Goal: Information Seeking & Learning: Learn about a topic

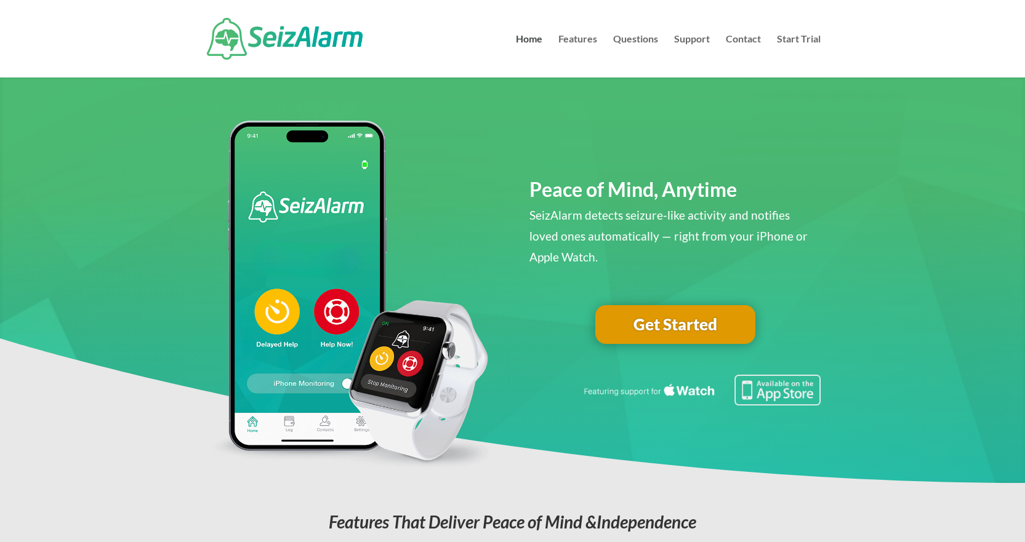
click at [682, 322] on link "Get Started" at bounding box center [675, 324] width 160 height 39
click at [592, 38] on link "Features" at bounding box center [577, 55] width 39 height 43
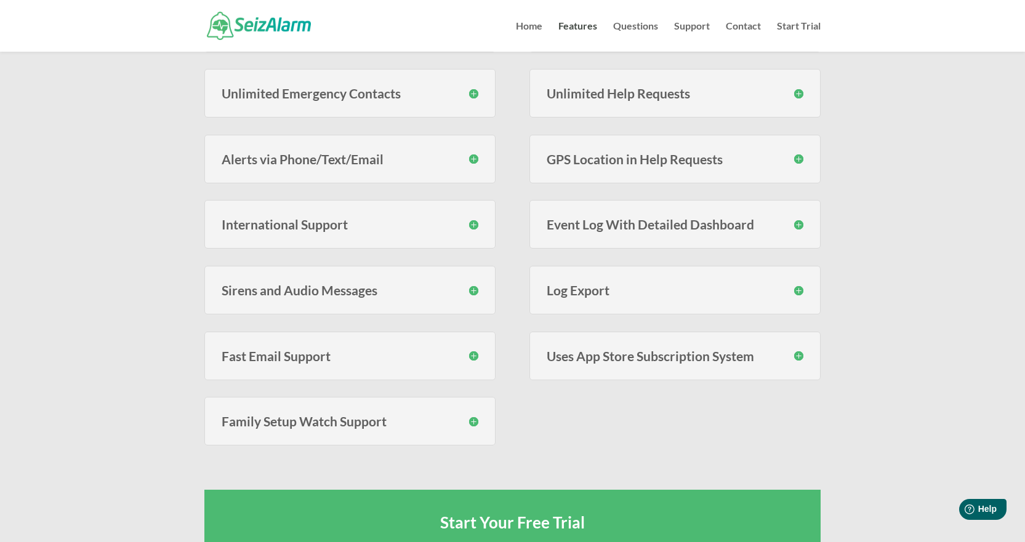
scroll to position [492, 0]
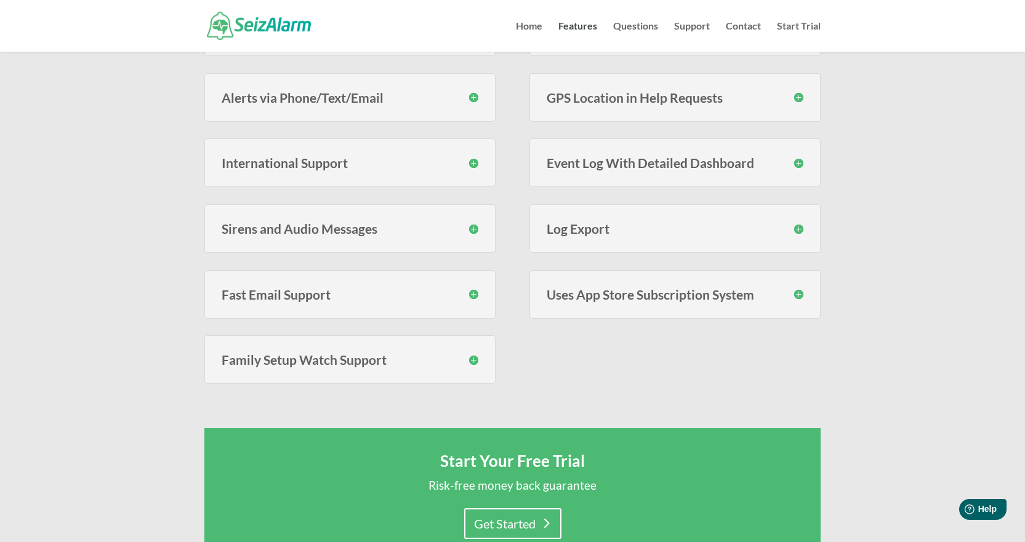
click at [474, 228] on h3 "Sirens and Audio Messages" at bounding box center [350, 228] width 257 height 13
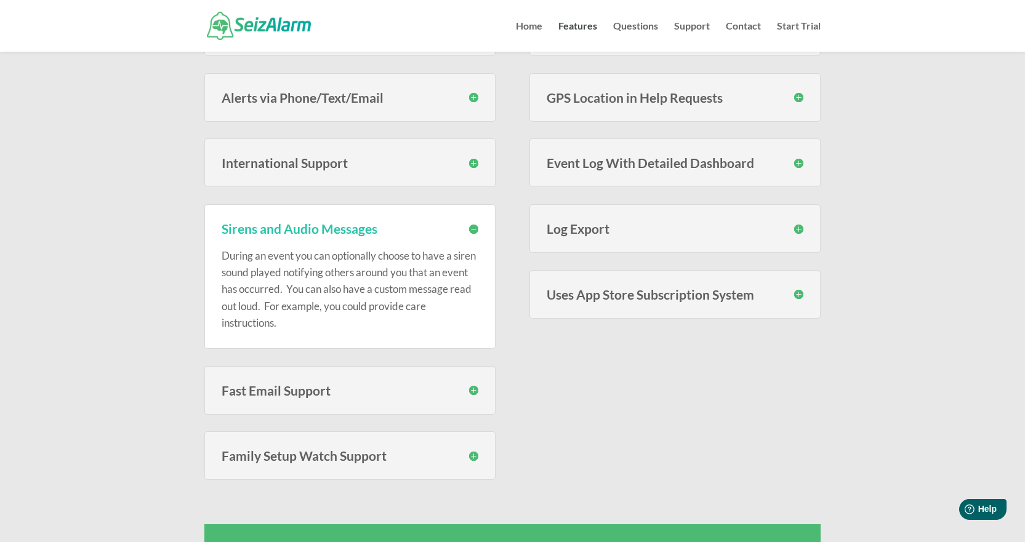
click at [476, 228] on h3 "Sirens and Audio Messages" at bounding box center [350, 228] width 257 height 13
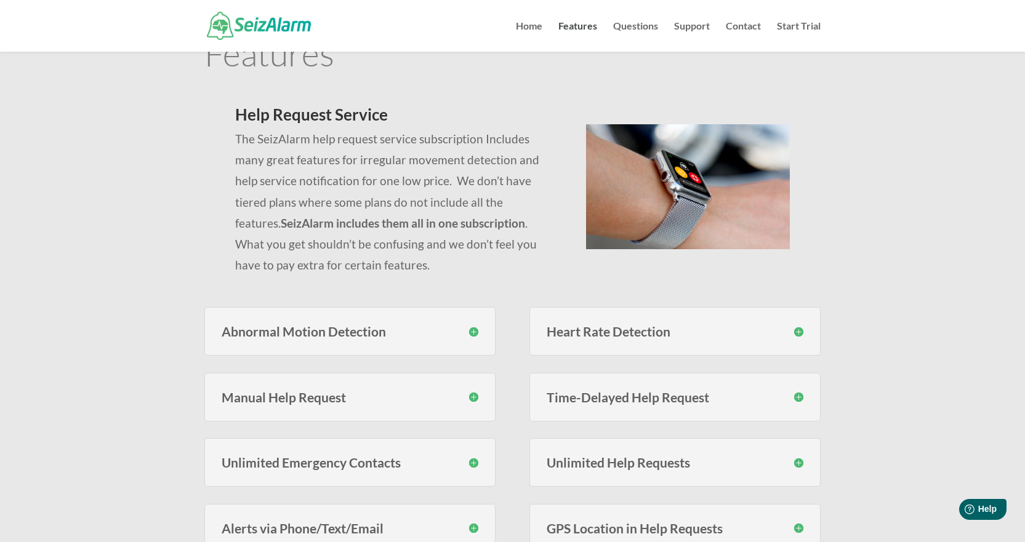
scroll to position [0, 0]
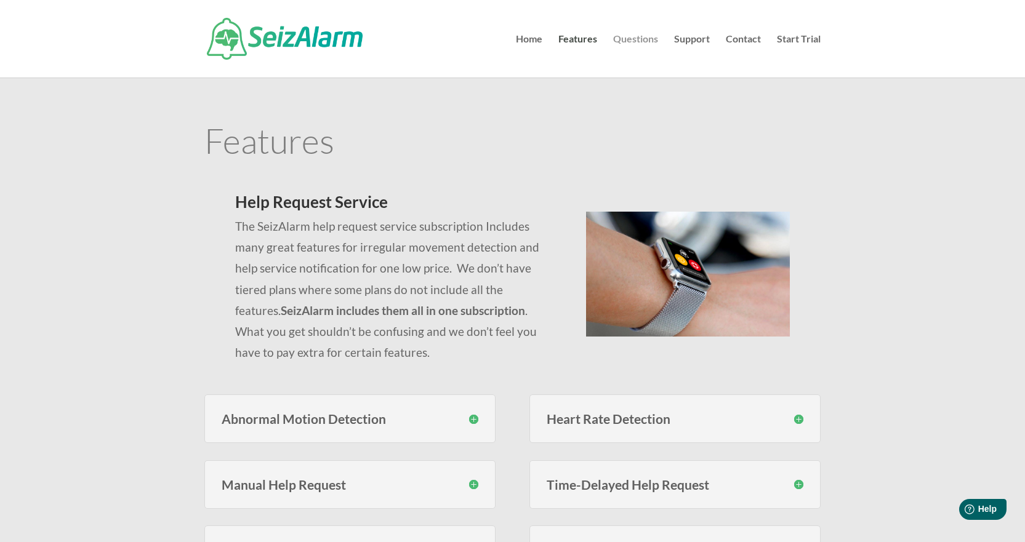
click at [636, 41] on link "Questions" at bounding box center [635, 55] width 45 height 43
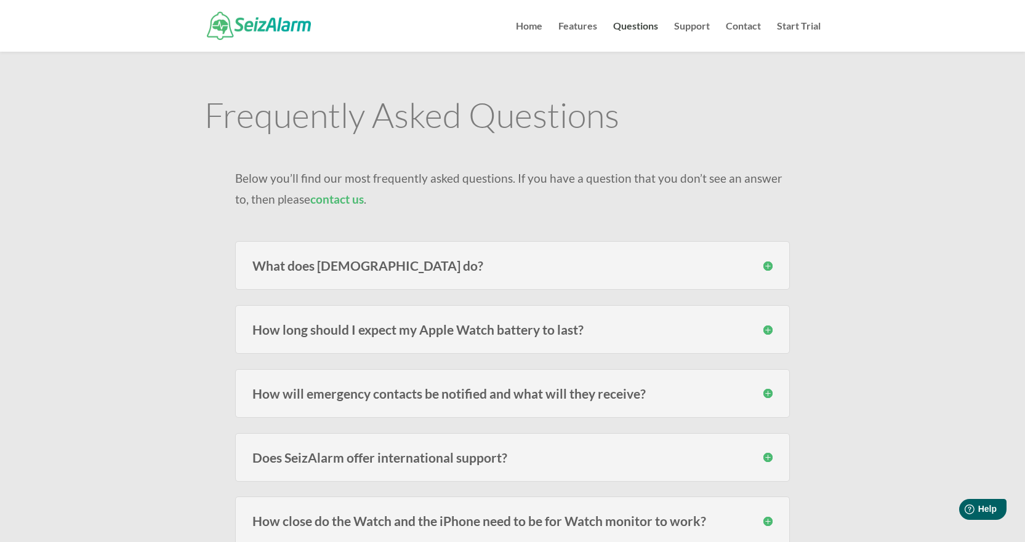
scroll to position [123, 0]
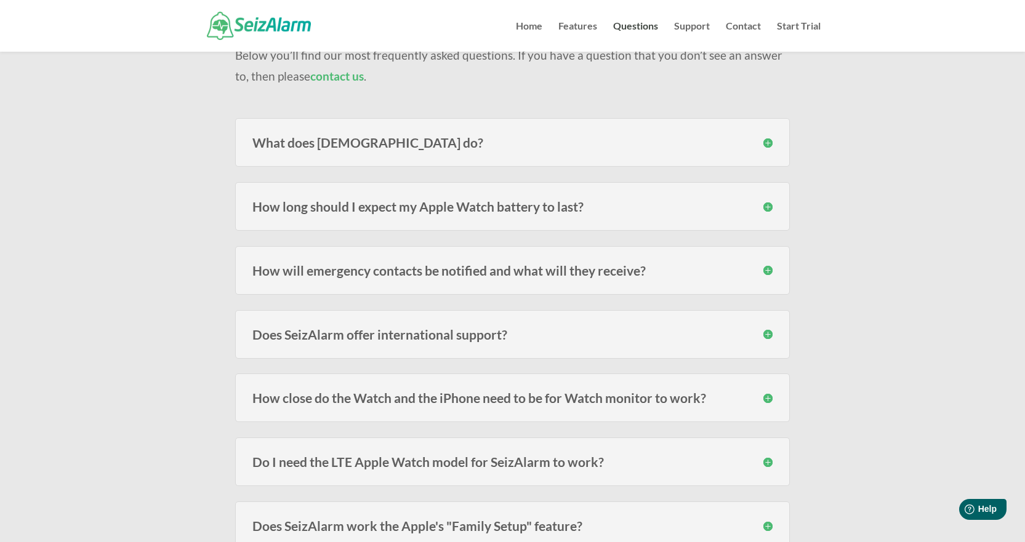
click at [767, 267] on h3 "How will emergency contacts be notified and what will they receive?" at bounding box center [512, 270] width 520 height 13
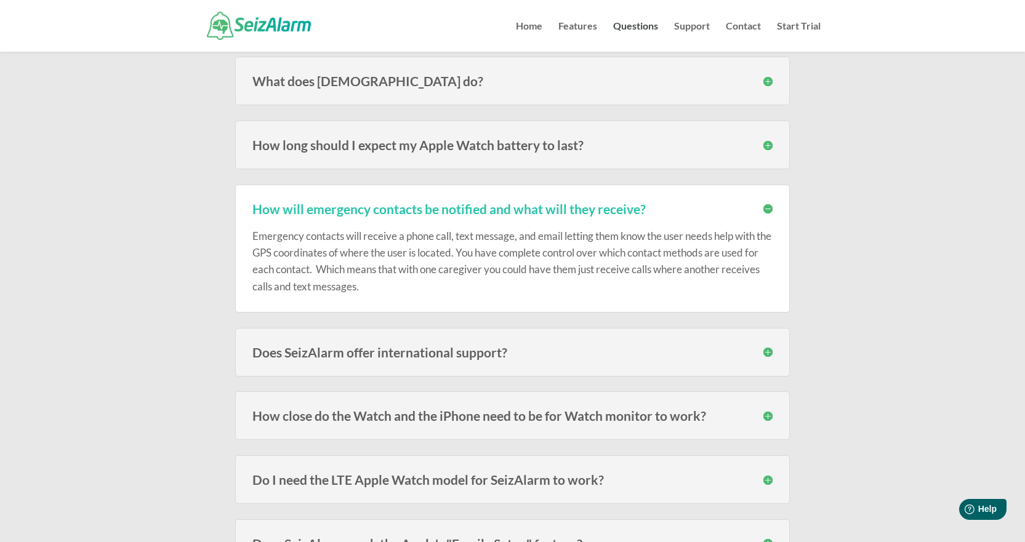
scroll to position [308, 0]
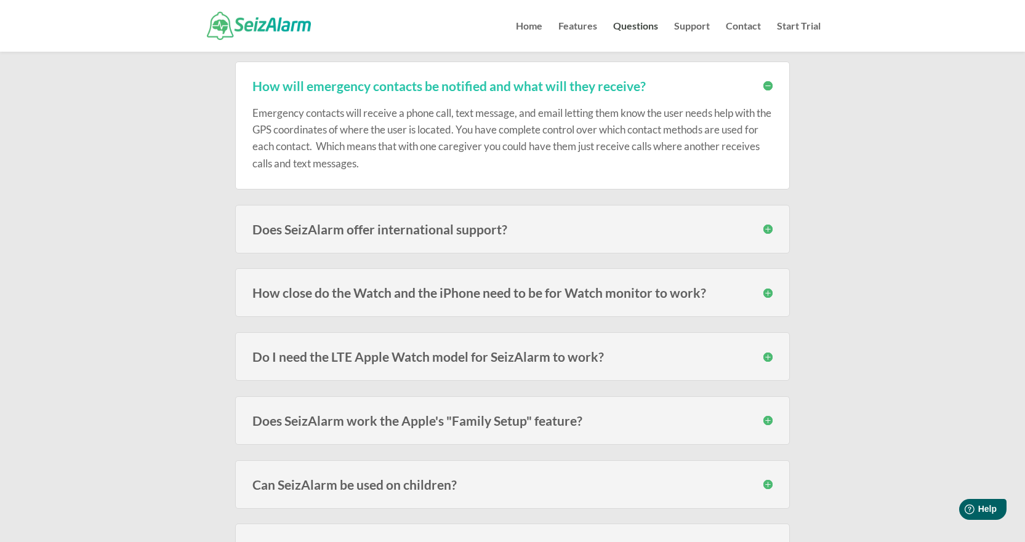
click at [769, 82] on h3 "How will emergency contacts be notified and what will they receive?" at bounding box center [512, 85] width 520 height 13
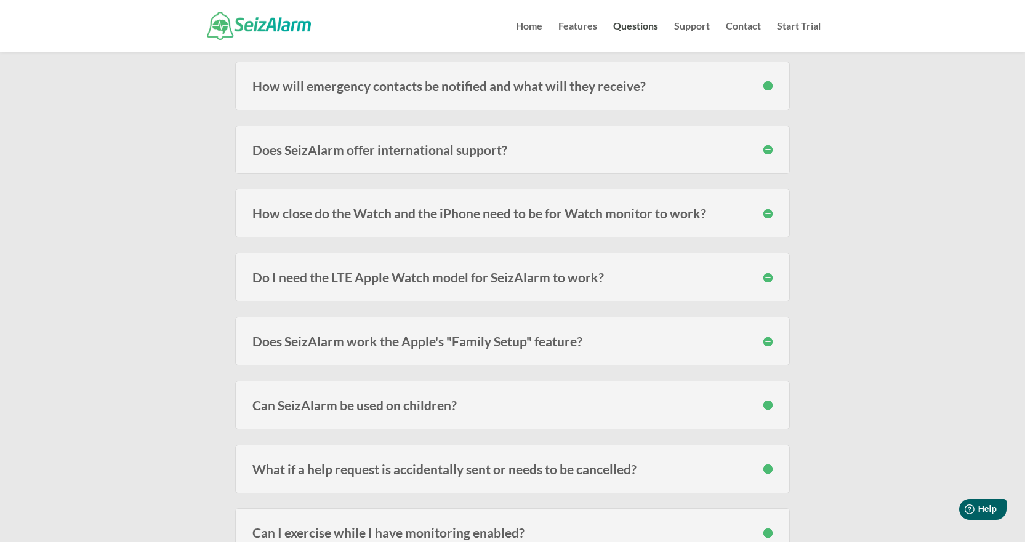
click at [768, 214] on h3 "How close do the Watch and the iPhone need to be for Watch monitor to work?" at bounding box center [512, 213] width 520 height 13
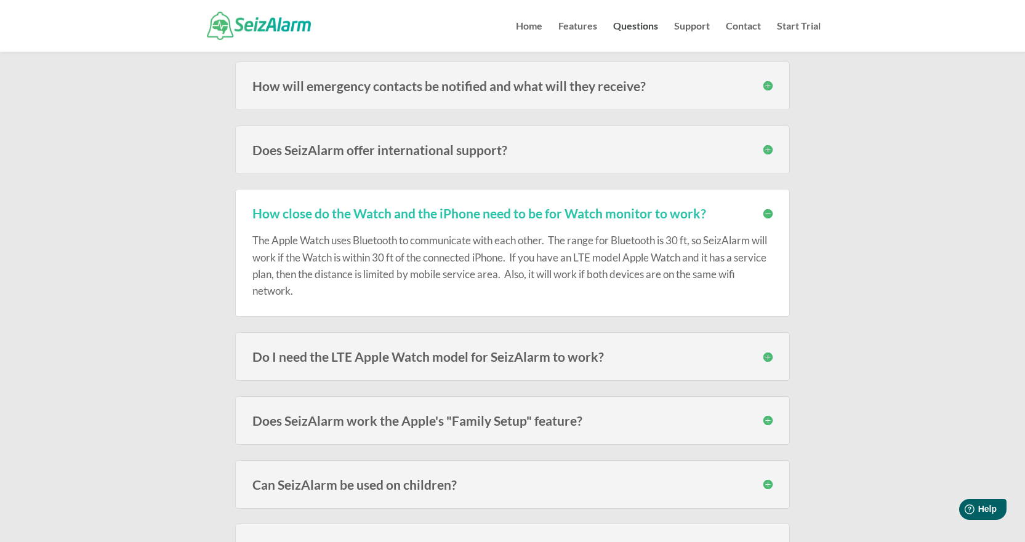
click at [766, 214] on h3 "How close do the Watch and the iPhone need to be for Watch monitor to work?" at bounding box center [512, 213] width 520 height 13
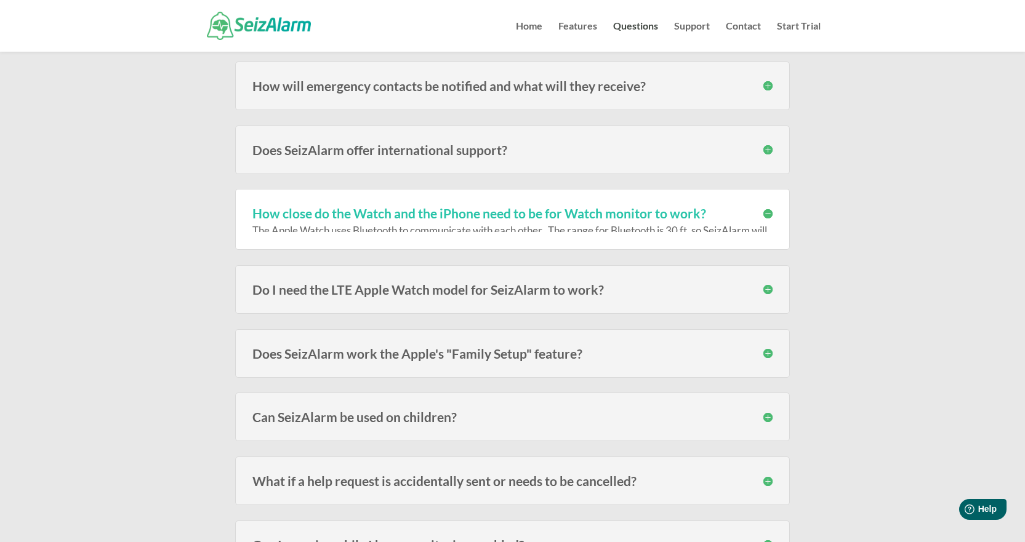
scroll to position [369, 0]
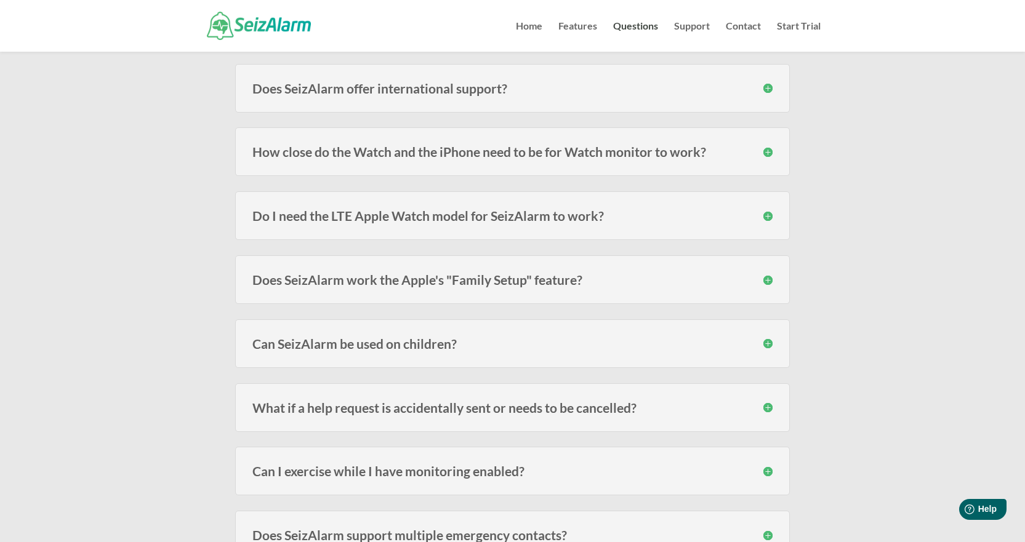
click at [768, 342] on h3 "Can SeizAlarm be used on children?" at bounding box center [512, 343] width 520 height 13
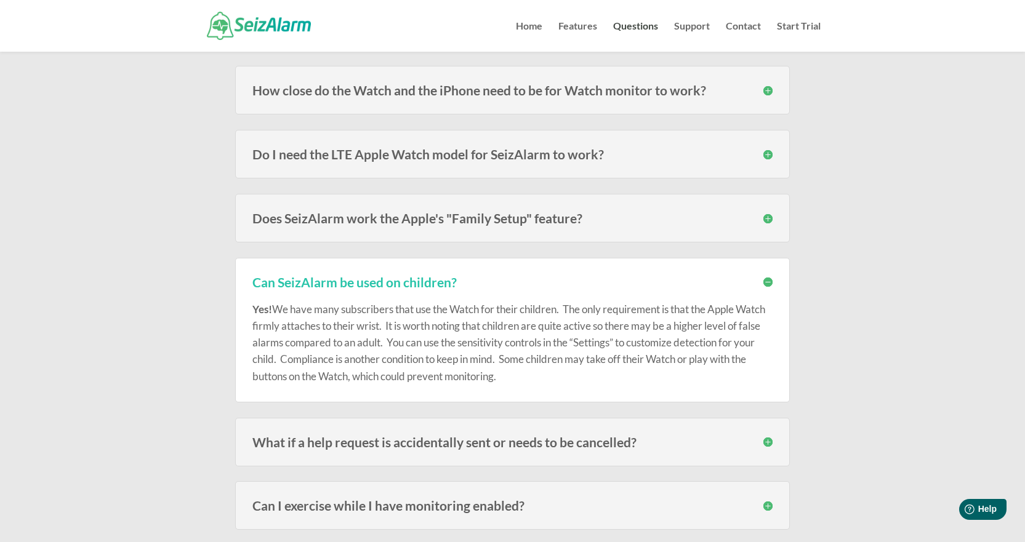
scroll to position [554, 0]
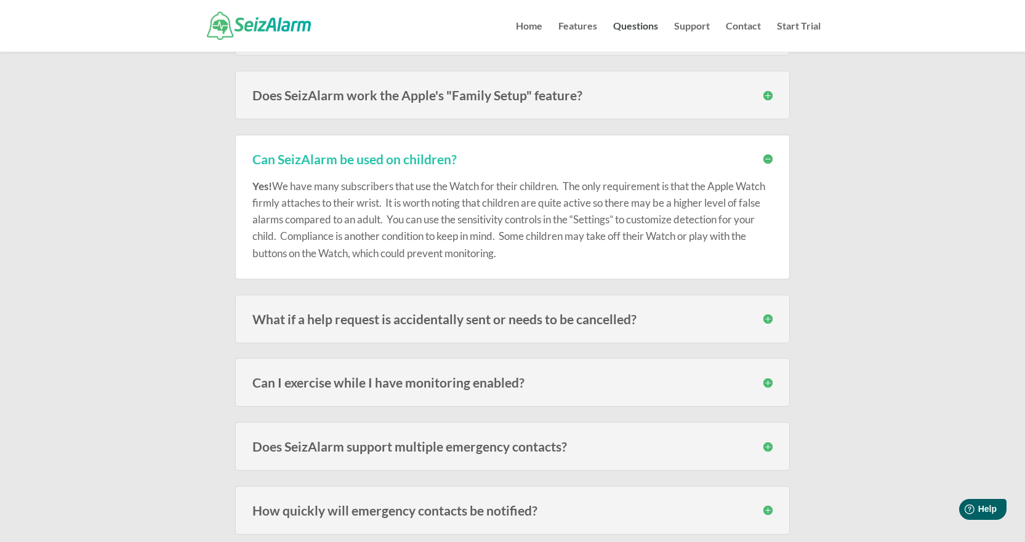
click at [771, 159] on h3 "Can SeizAlarm be used on children?" at bounding box center [512, 159] width 520 height 13
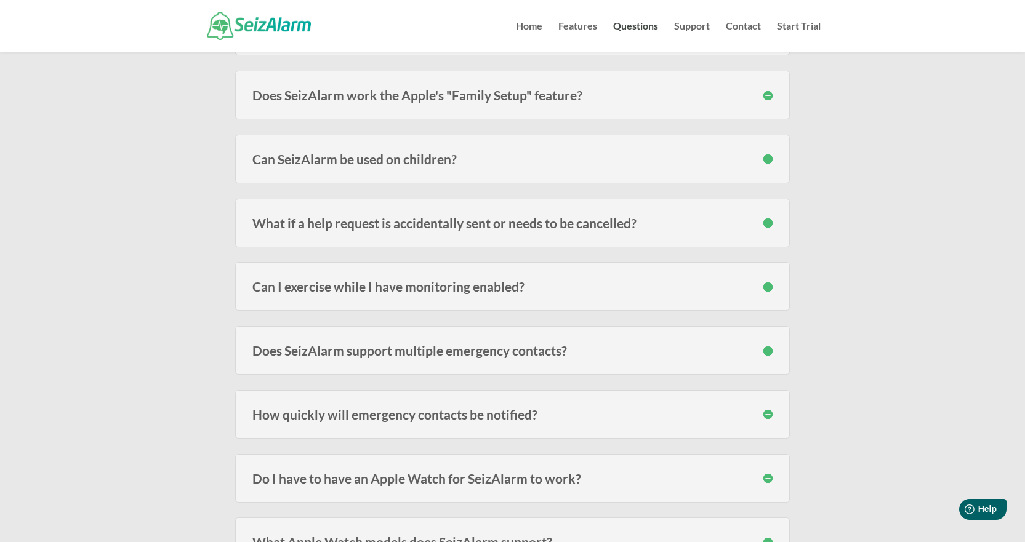
click at [770, 221] on h3 "What if a help request is accidentally sent or needs to be cancelled?" at bounding box center [512, 223] width 520 height 13
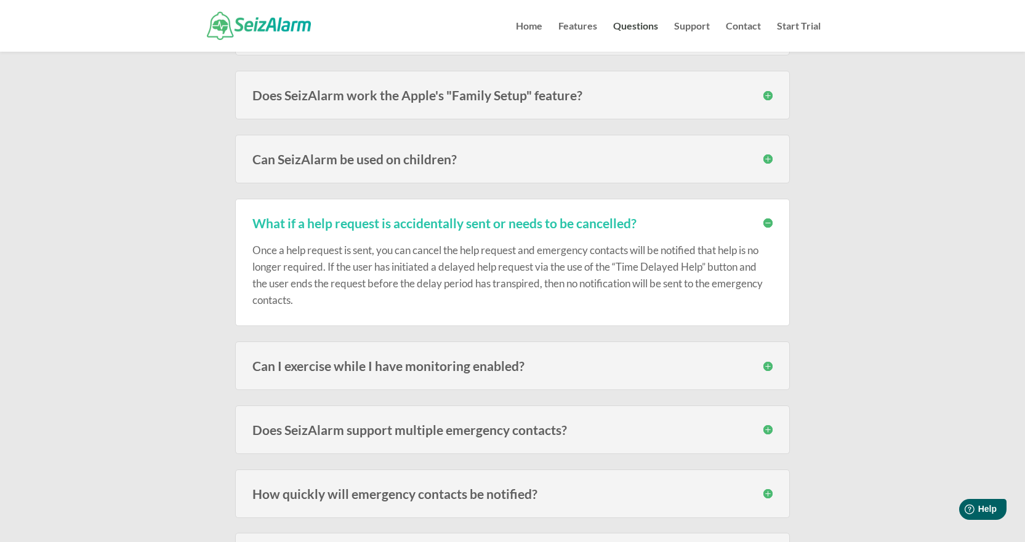
scroll to position [615, 0]
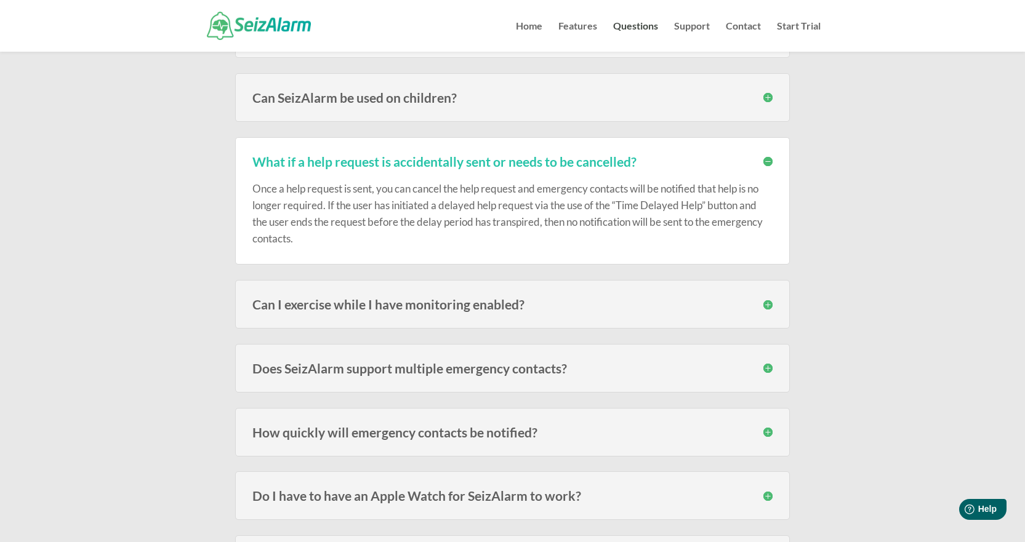
click at [767, 303] on h3 "Can I exercise while I have monitoring enabled?" at bounding box center [512, 304] width 520 height 13
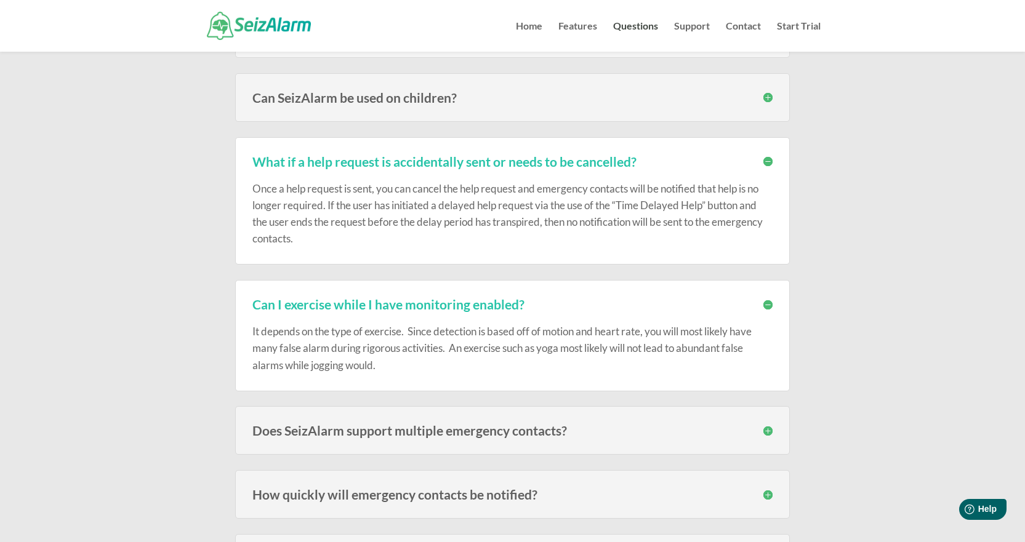
click at [767, 305] on h3 "Can I exercise while I have monitoring enabled?" at bounding box center [512, 304] width 520 height 13
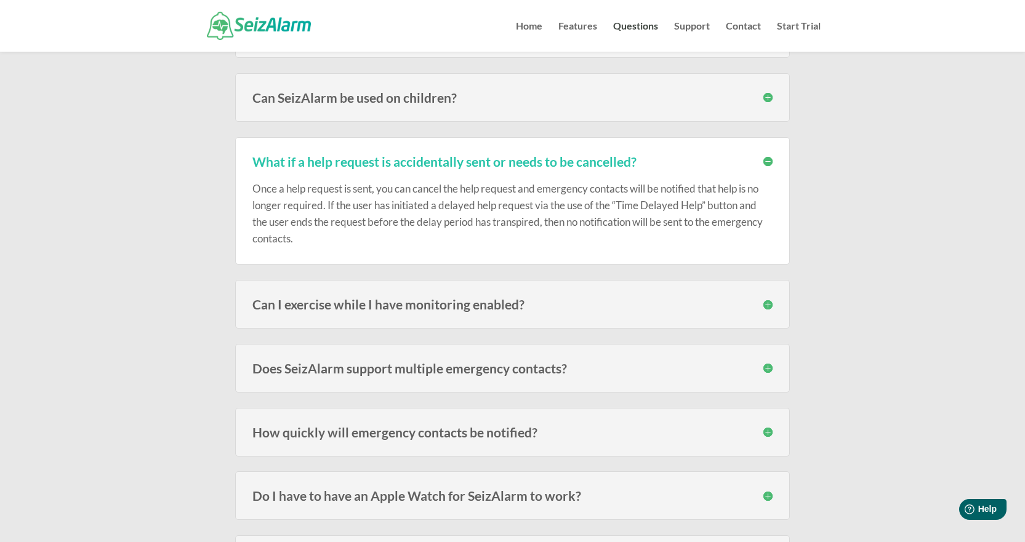
click at [770, 160] on h3 "What if a help request is accidentally sent or needs to be cancelled?" at bounding box center [512, 161] width 520 height 13
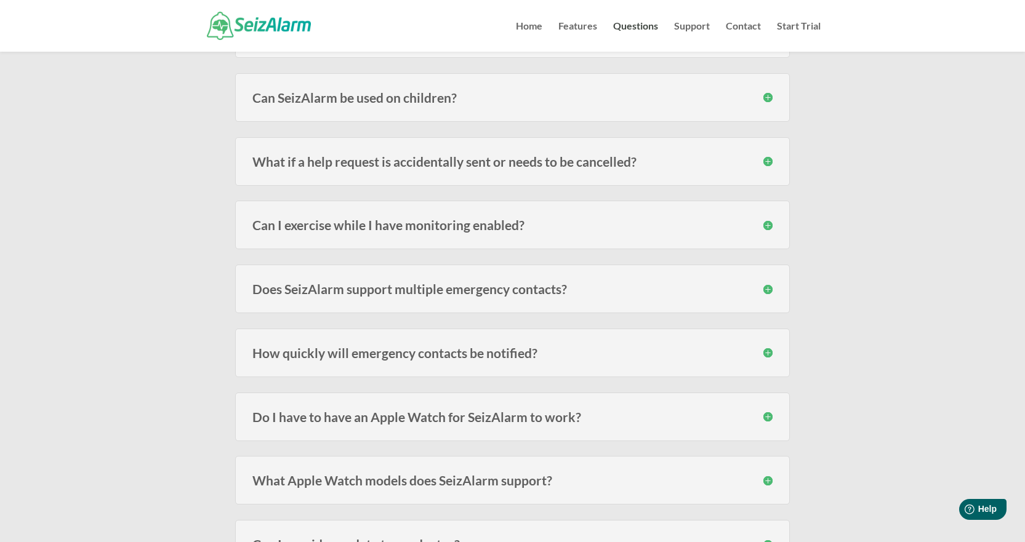
scroll to position [677, 0]
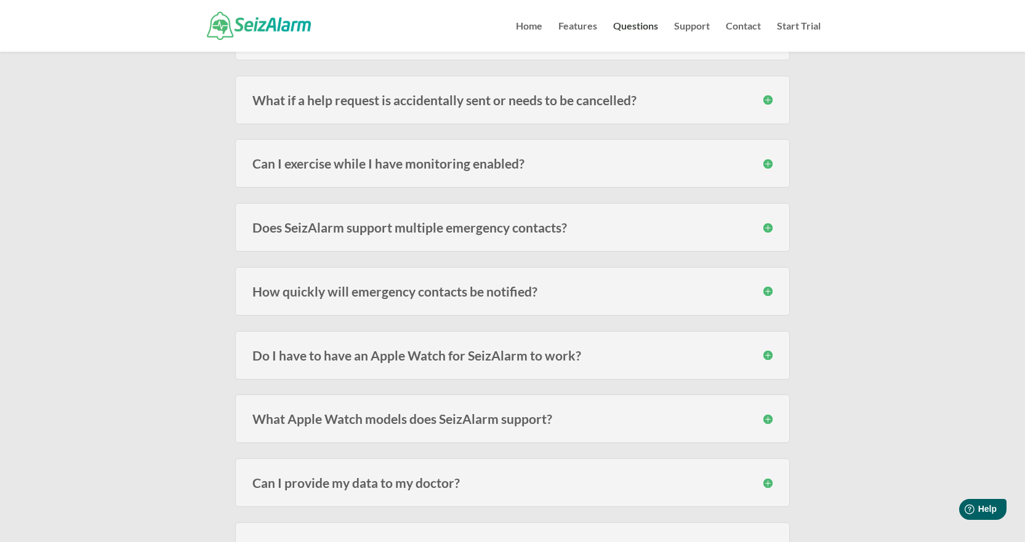
click at [771, 291] on h3 "How quickly will emergency contacts be notified?" at bounding box center [512, 291] width 520 height 13
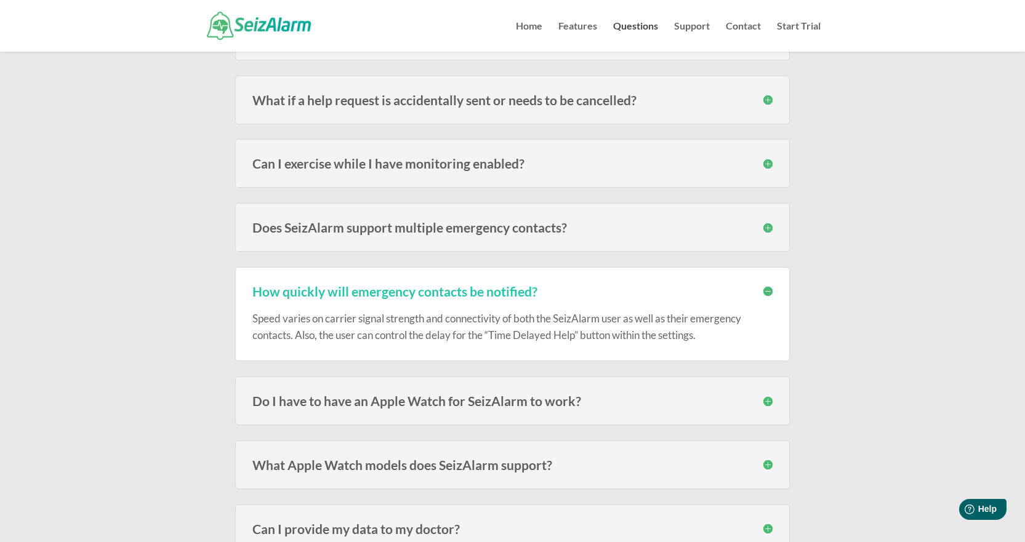
click at [767, 290] on h3 "How quickly will emergency contacts be notified?" at bounding box center [512, 291] width 520 height 13
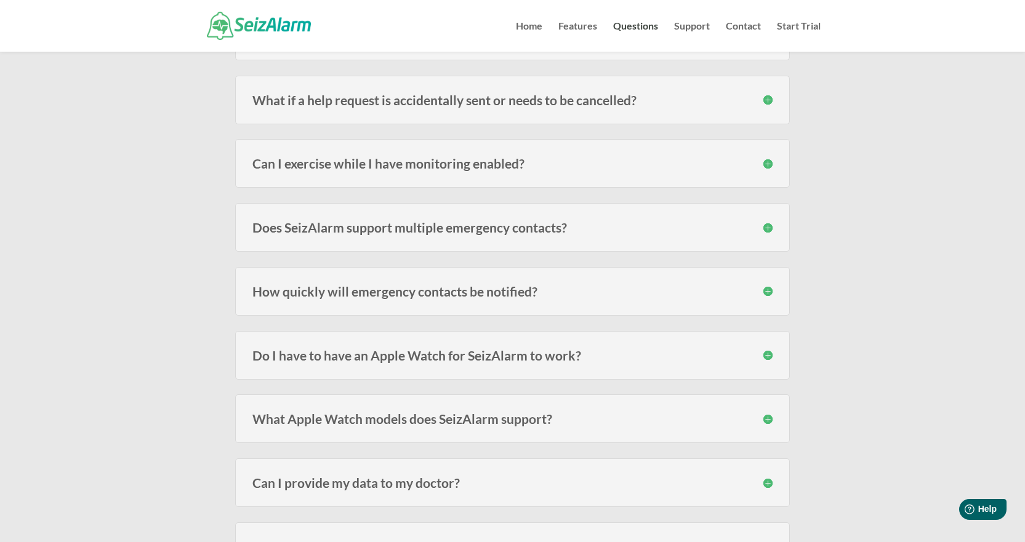
click at [771, 353] on h3 "Do I have to have an Apple Watch for SeizAlarm to work?" at bounding box center [512, 355] width 520 height 13
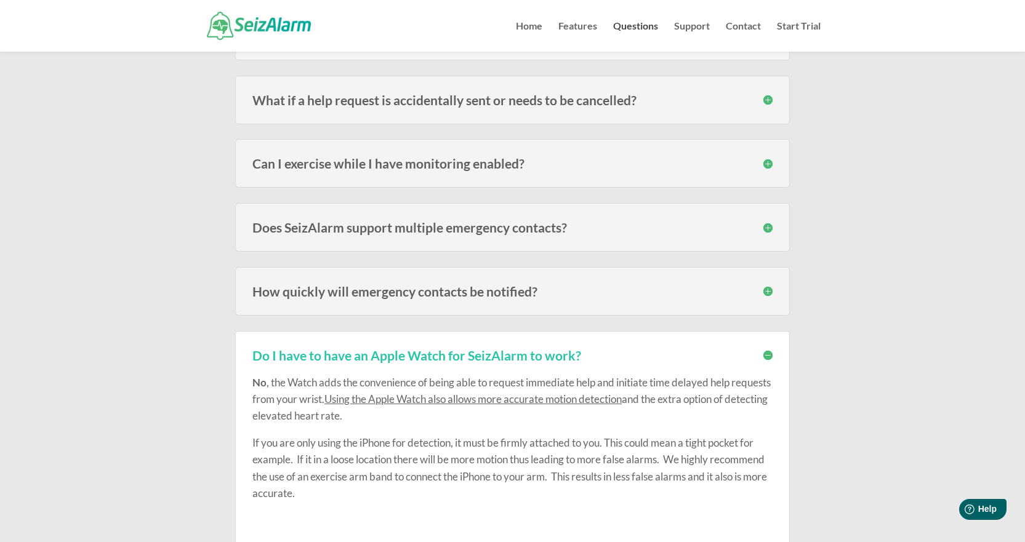
scroll to position [739, 0]
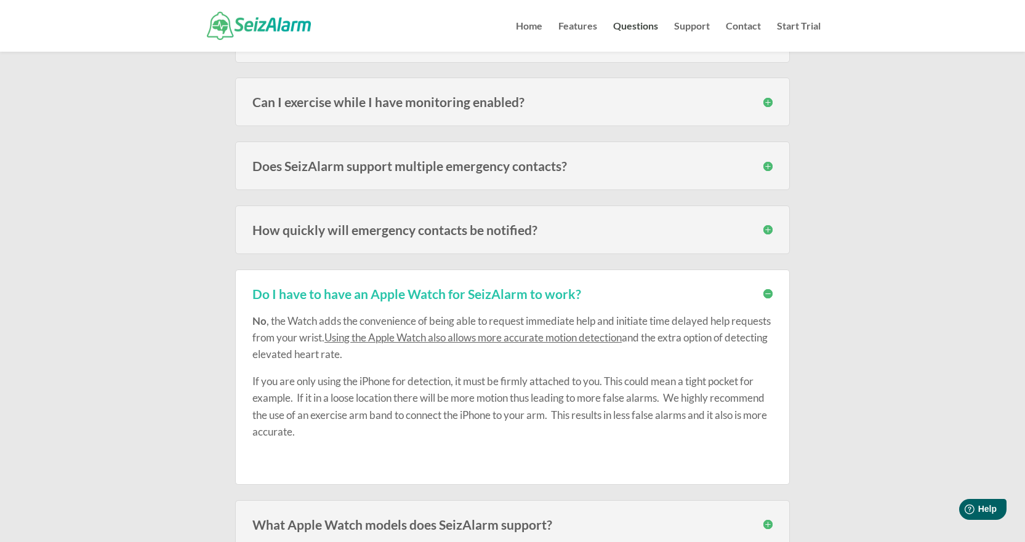
click at [769, 292] on h3 "Do I have to have an Apple Watch for SeizAlarm to work?" at bounding box center [512, 293] width 520 height 13
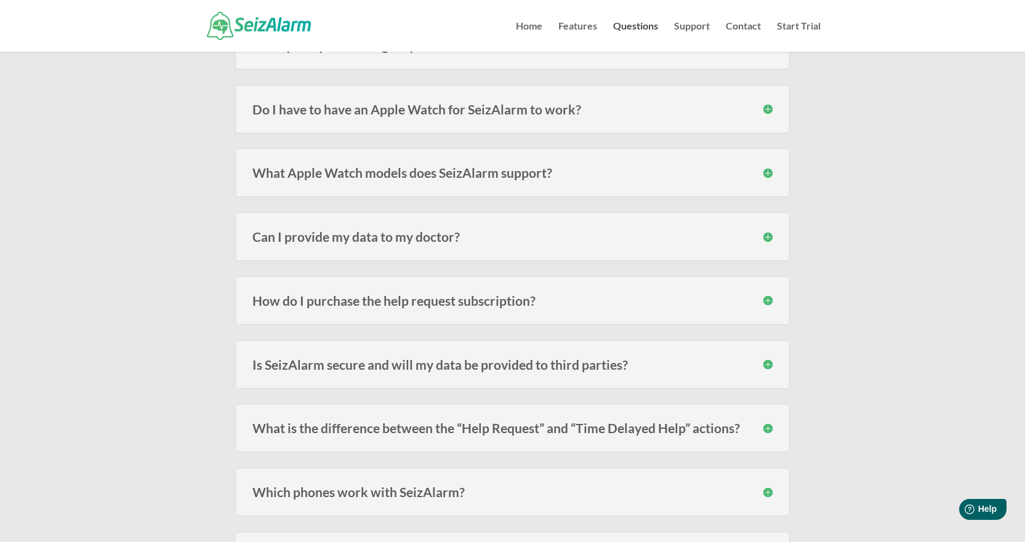
scroll to position [985, 0]
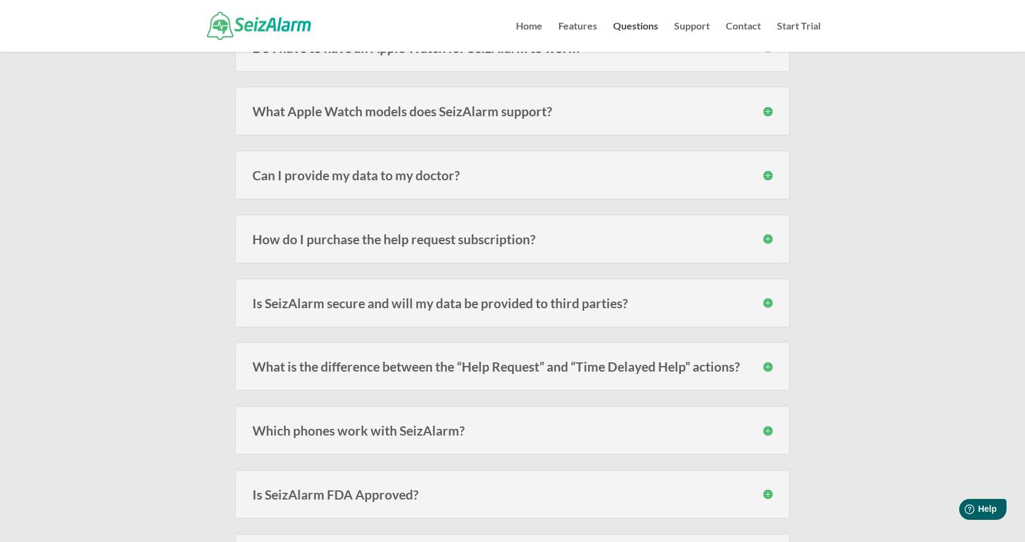
click at [769, 367] on h3 "What is the difference between the “Help Request” and “Time Delayed Help” actio…" at bounding box center [512, 366] width 520 height 13
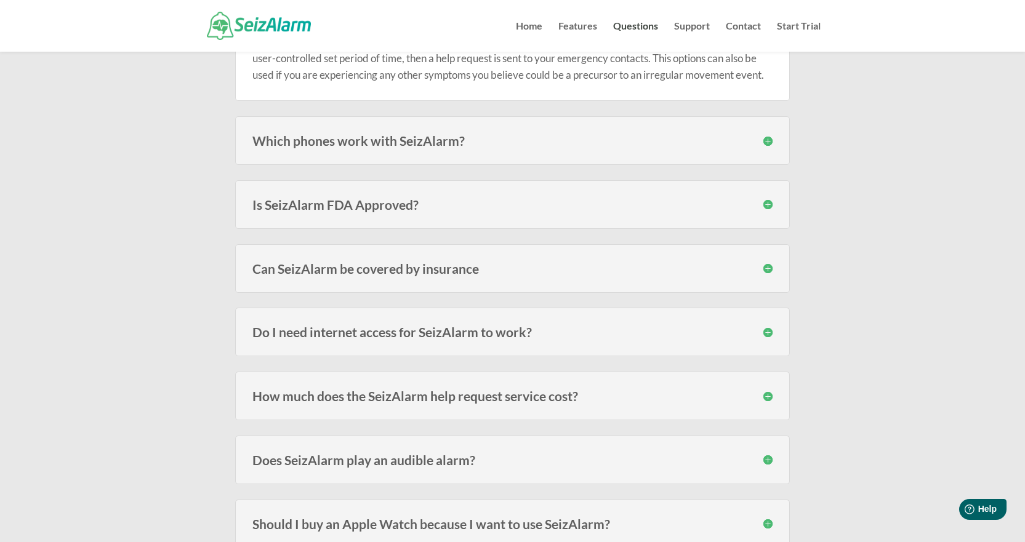
scroll to position [1415, 0]
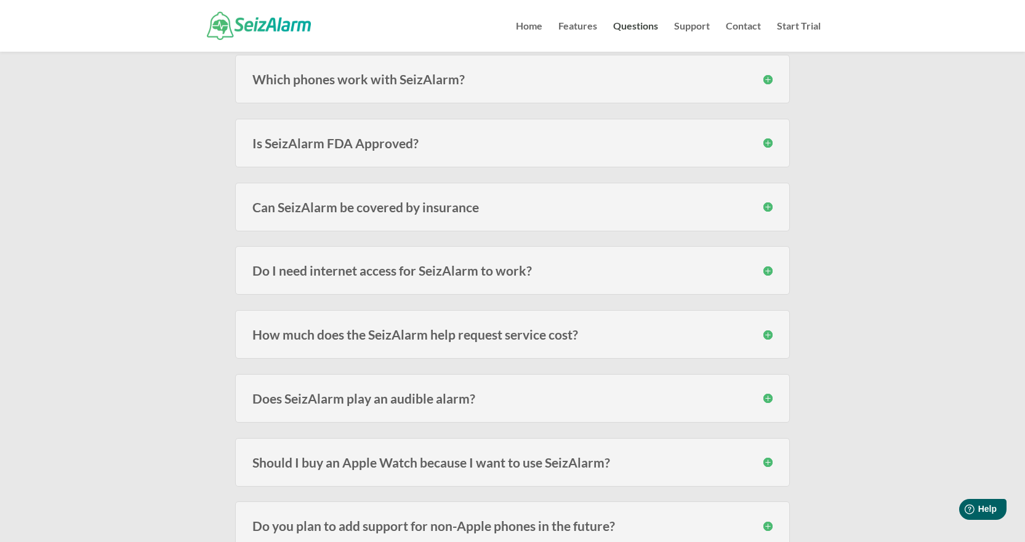
click at [767, 396] on h3 "Does SeizAlarm play an audible alarm?" at bounding box center [512, 398] width 520 height 13
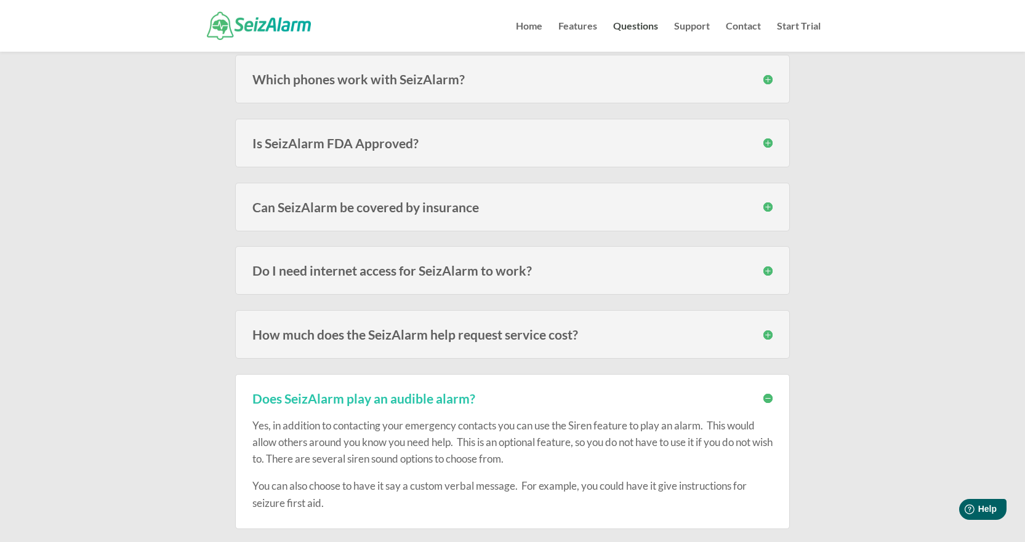
scroll to position [1354, 0]
